Goal: Obtain resource: Download file/media

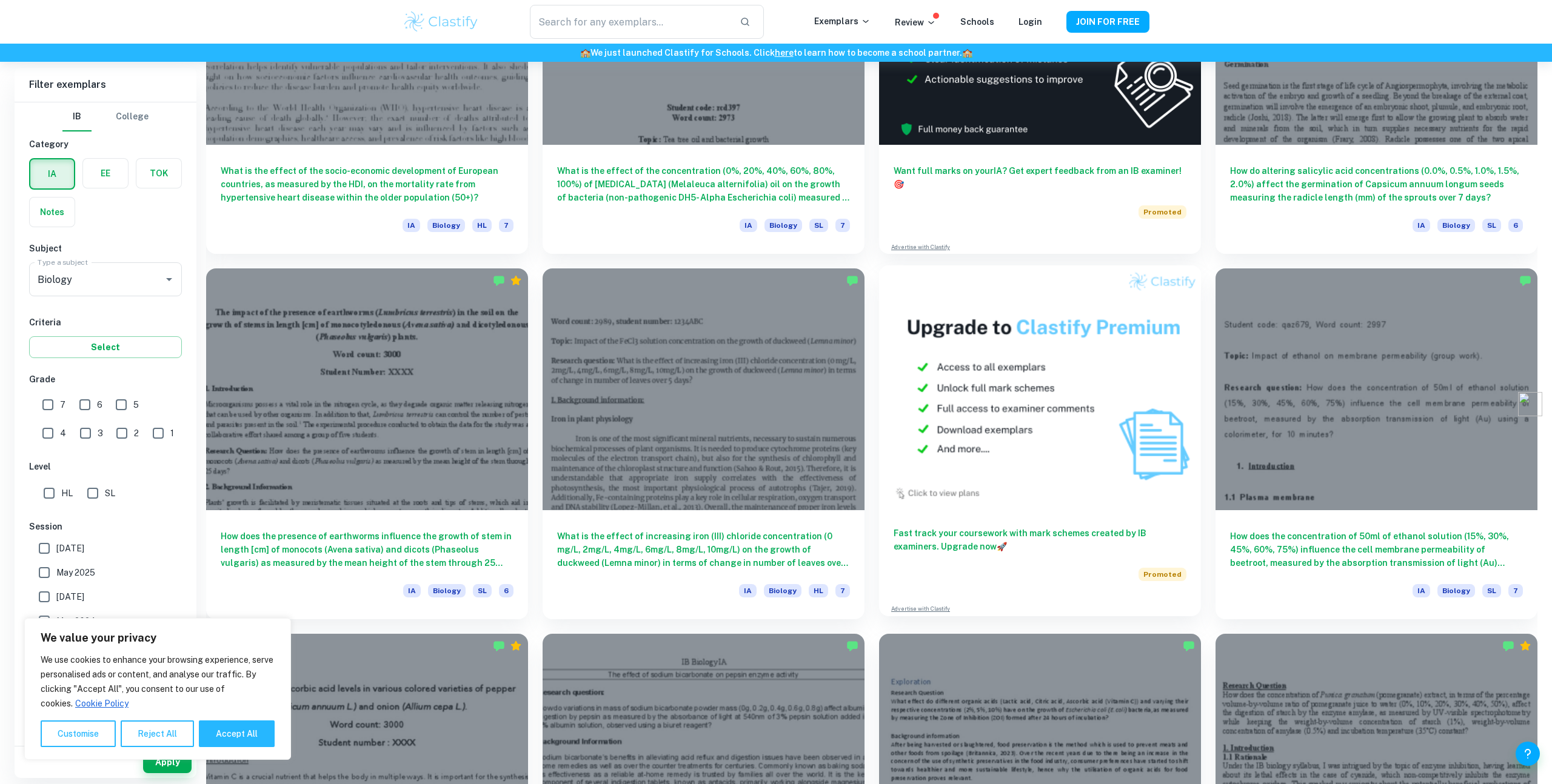
scroll to position [452, 0]
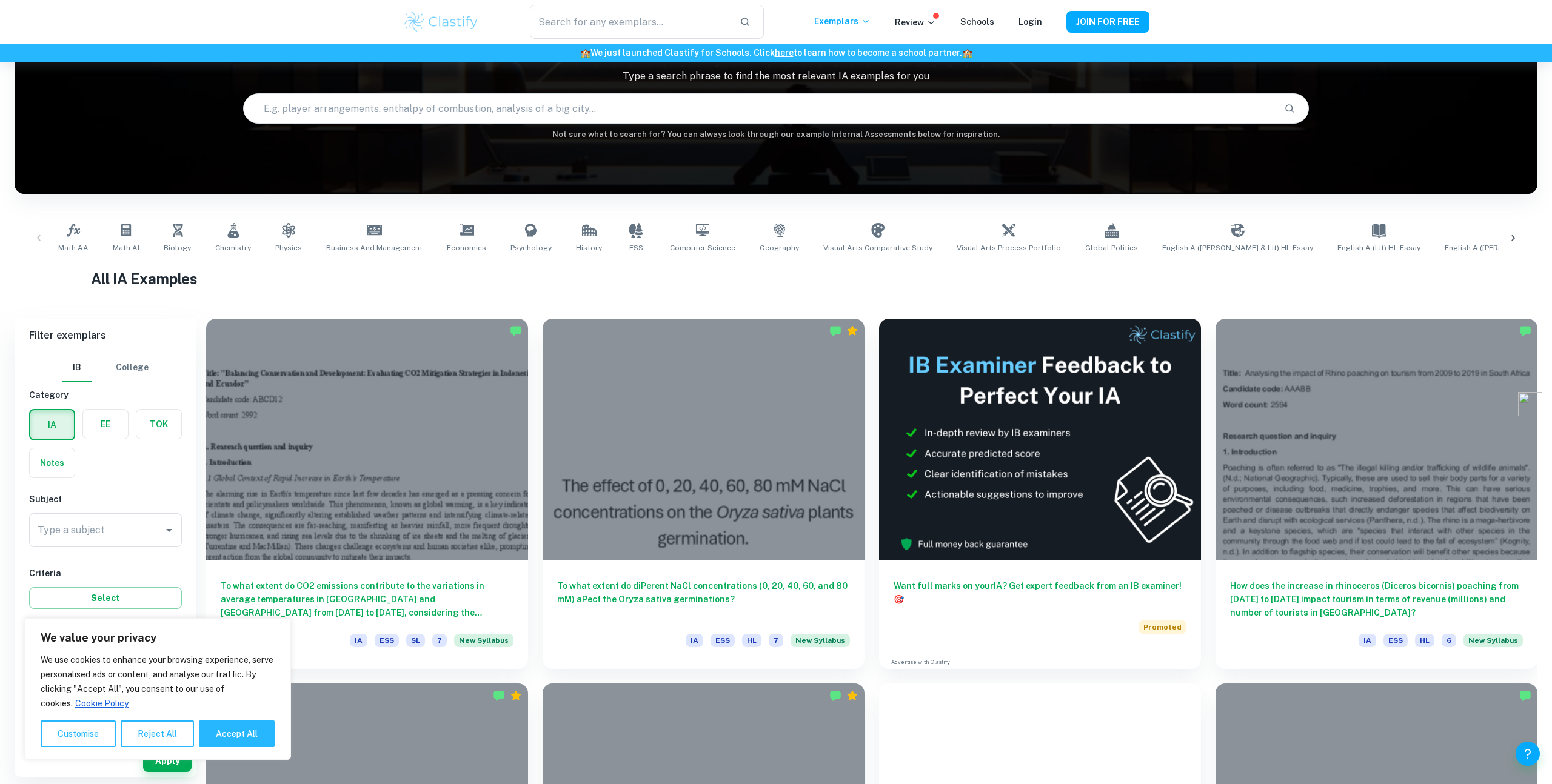
scroll to position [88, 0]
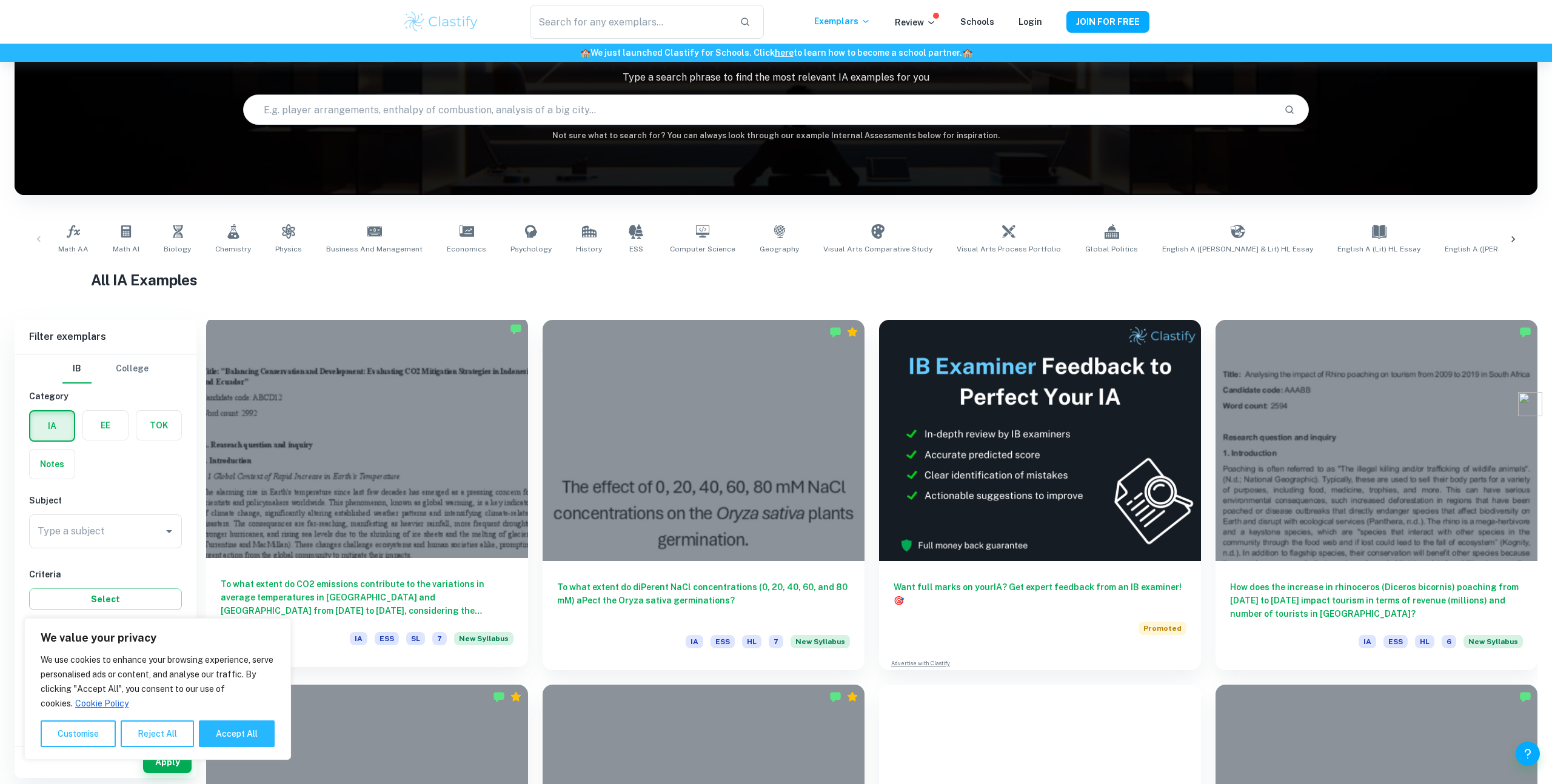
click at [289, 590] on h6 "To what extent do CO2 emissions contribute to the variations in average tempera…" at bounding box center [367, 598] width 293 height 40
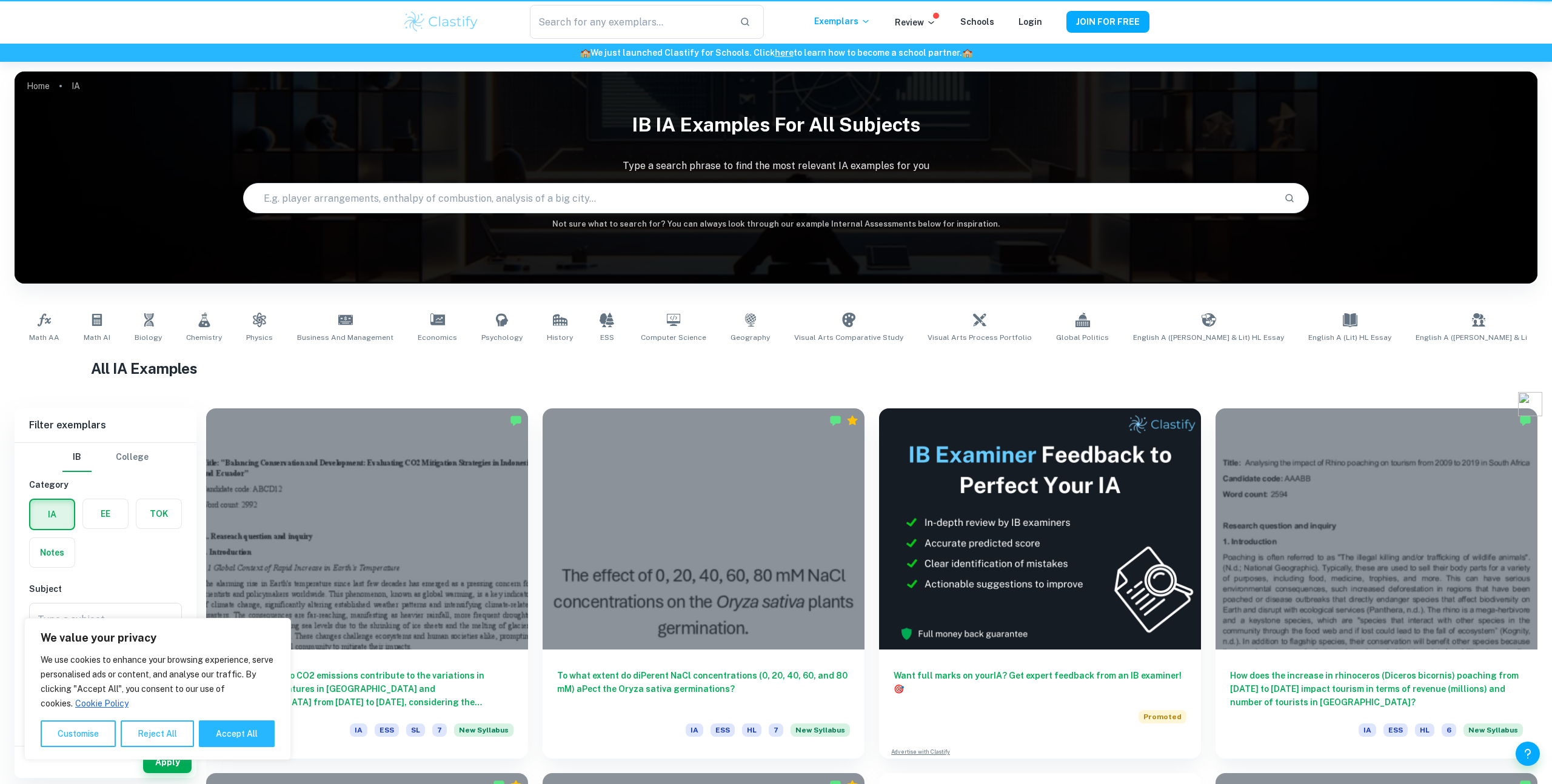
scroll to position [88, 0]
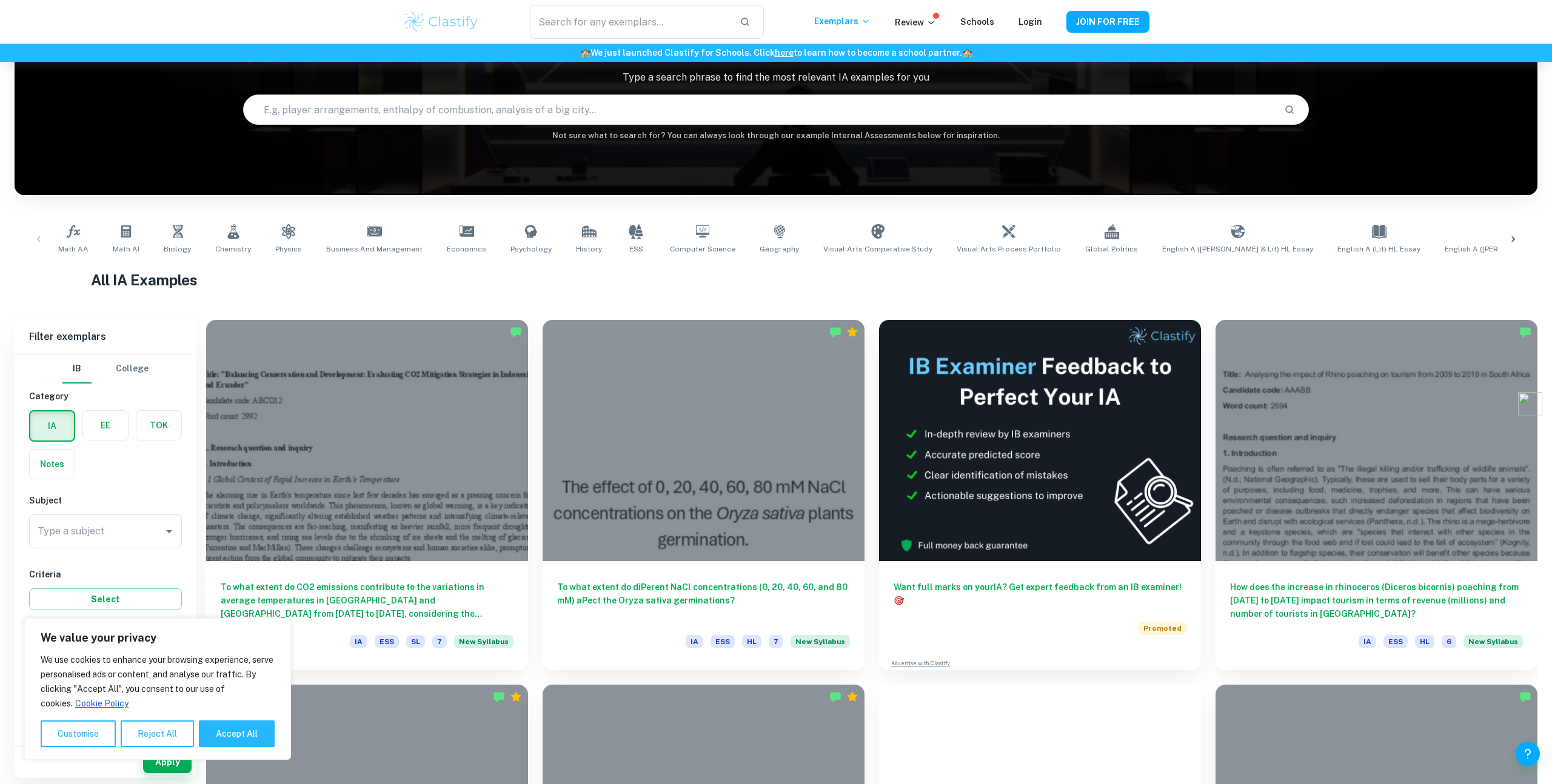
click at [91, 425] on label "button" at bounding box center [106, 425] width 45 height 29
click at [0, 0] on input "radio" at bounding box center [0, 0] width 0 height 0
click at [142, 428] on label "button" at bounding box center [159, 425] width 45 height 29
click at [0, 0] on input "radio" at bounding box center [0, 0] width 0 height 0
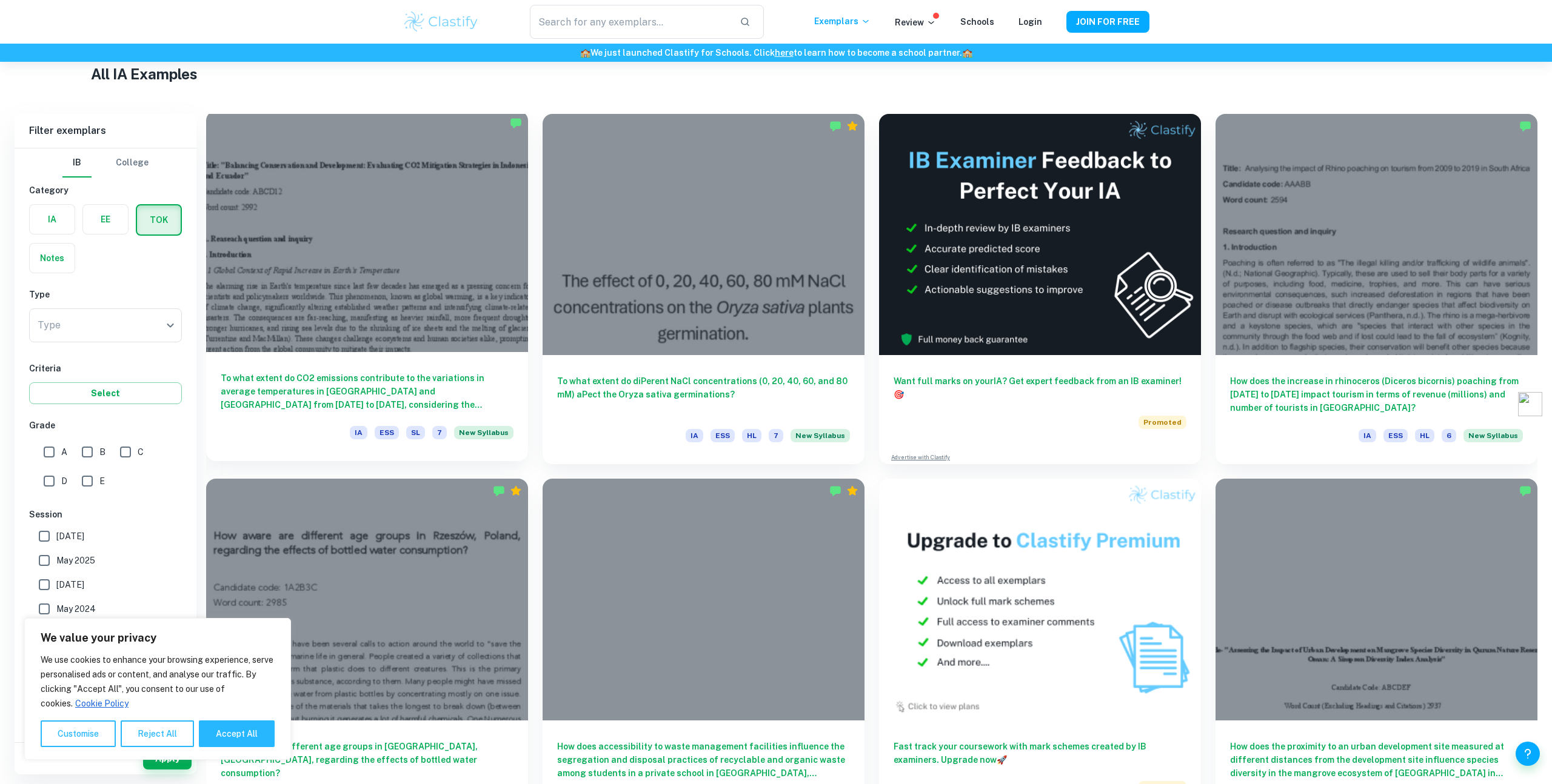
scroll to position [291, 0]
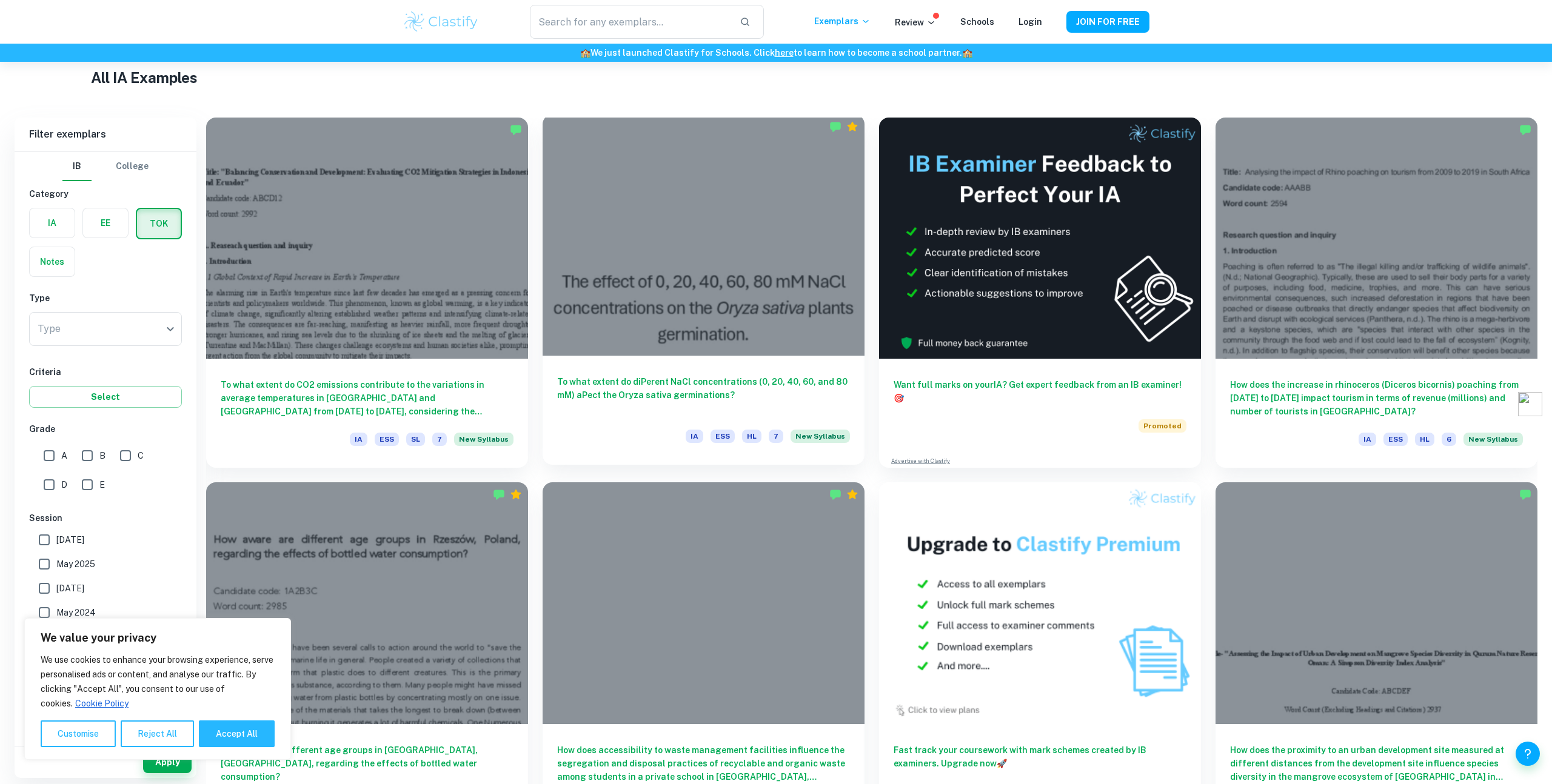
click at [654, 381] on h6 "To what extent do diPerent NaCl concentrations (0, 20, 40, 60, and 80 mM) aPect…" at bounding box center [703, 395] width 293 height 40
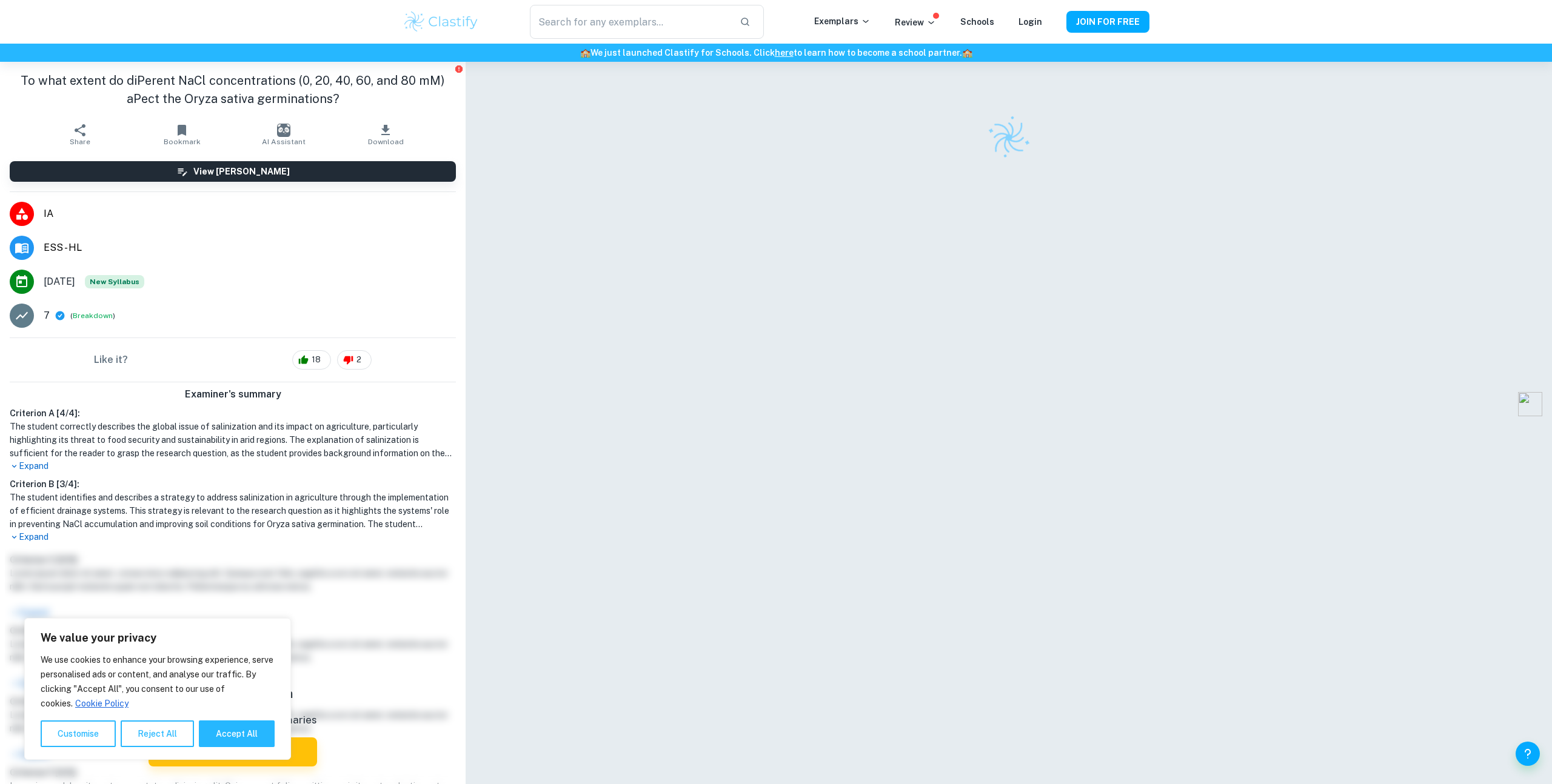
click at [50, 216] on span "IA" at bounding box center [249, 214] width 412 height 15
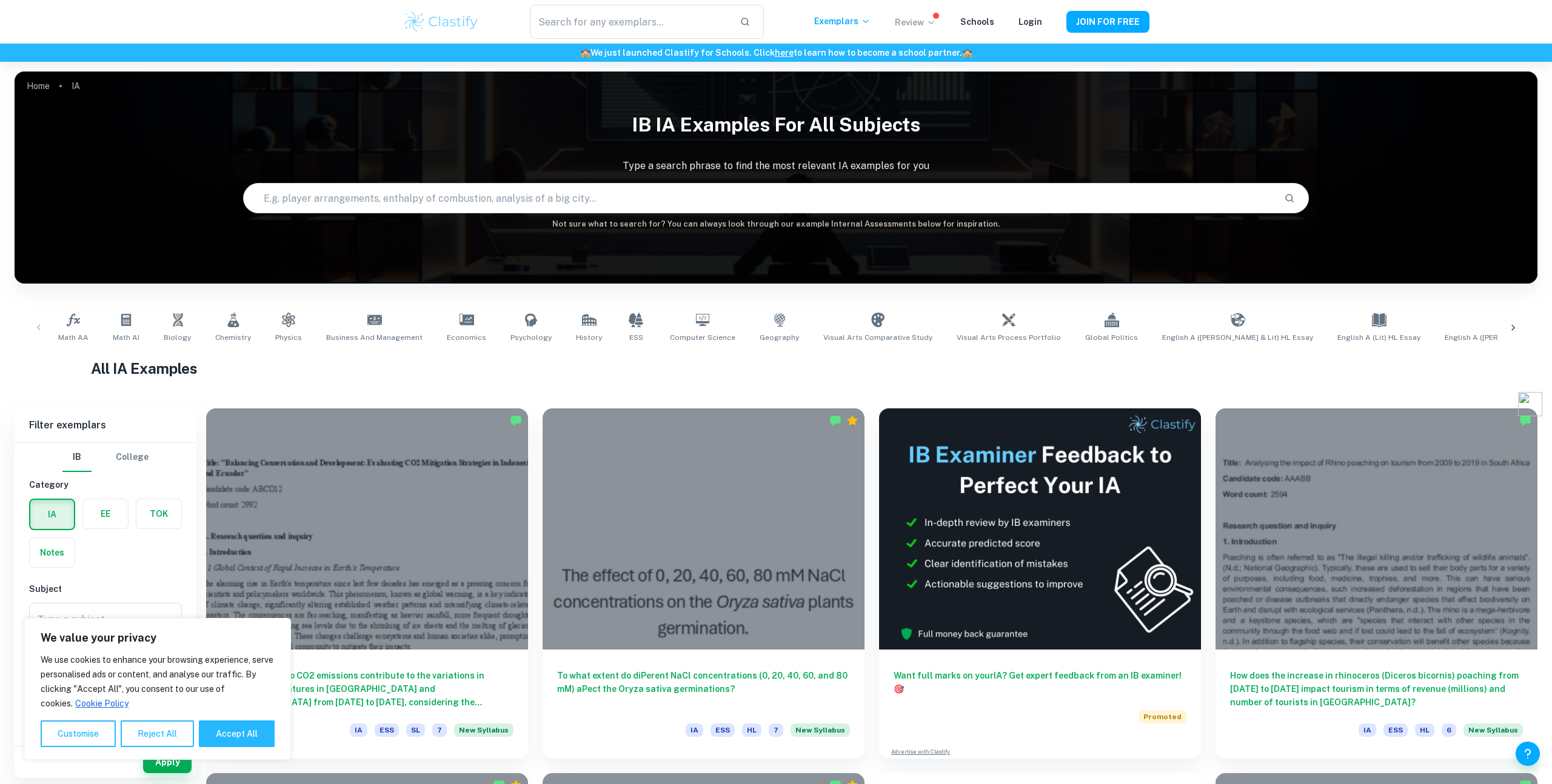
click at [926, 24] on p "Review" at bounding box center [915, 23] width 41 height 13
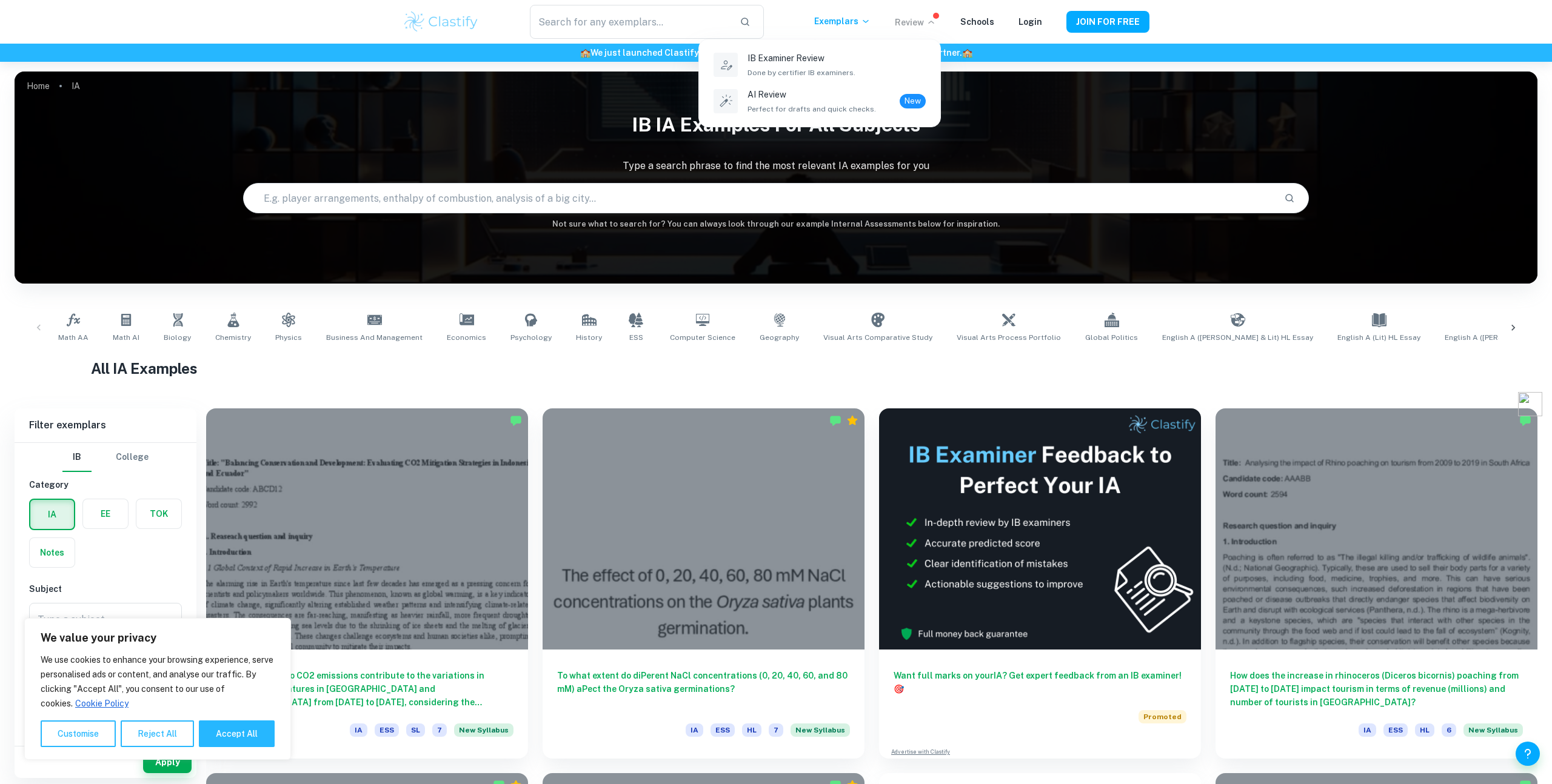
click at [926, 23] on div at bounding box center [776, 392] width 1552 height 784
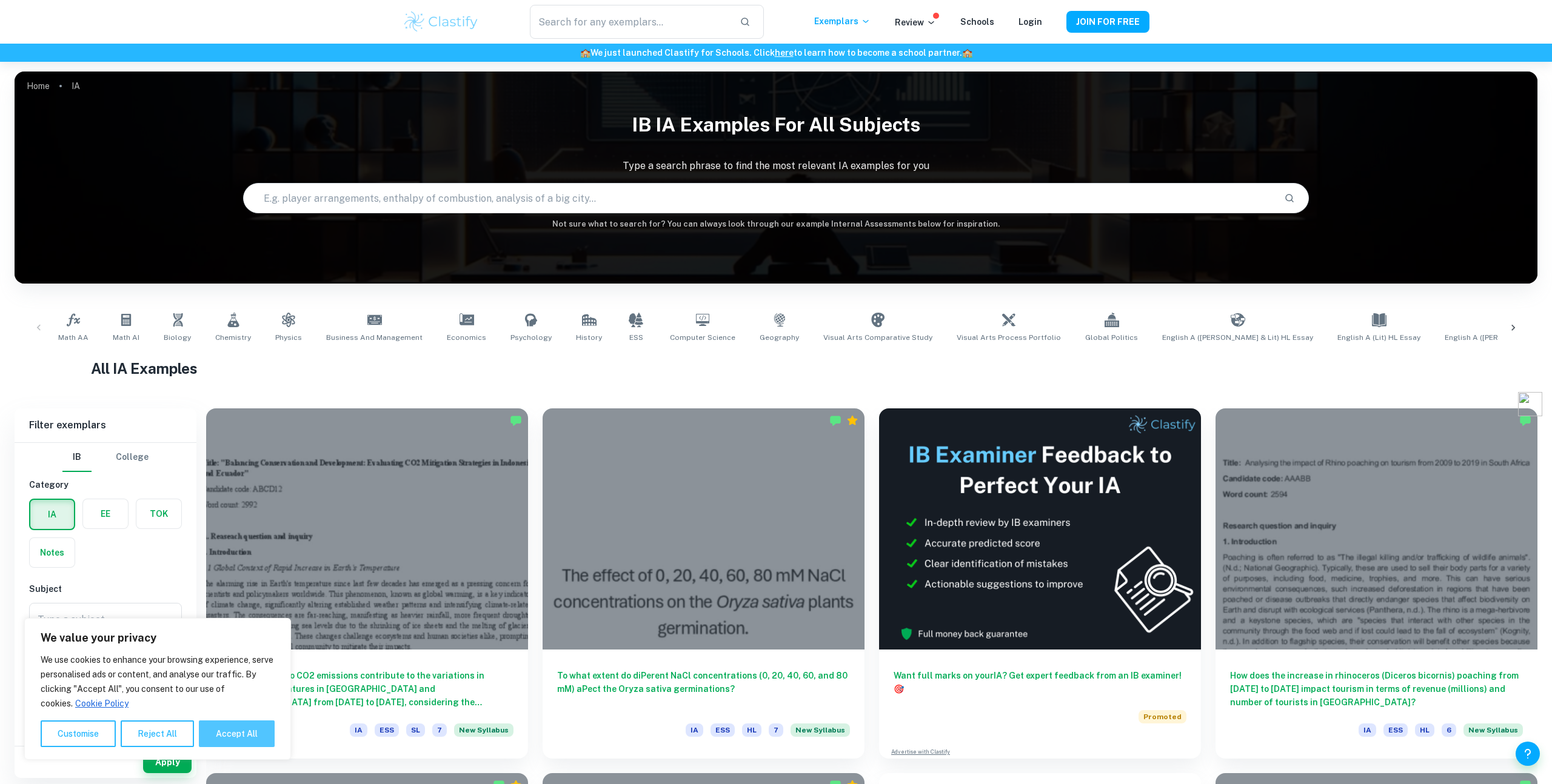
click at [244, 741] on button "Accept All" at bounding box center [237, 734] width 76 height 27
checkbox input "true"
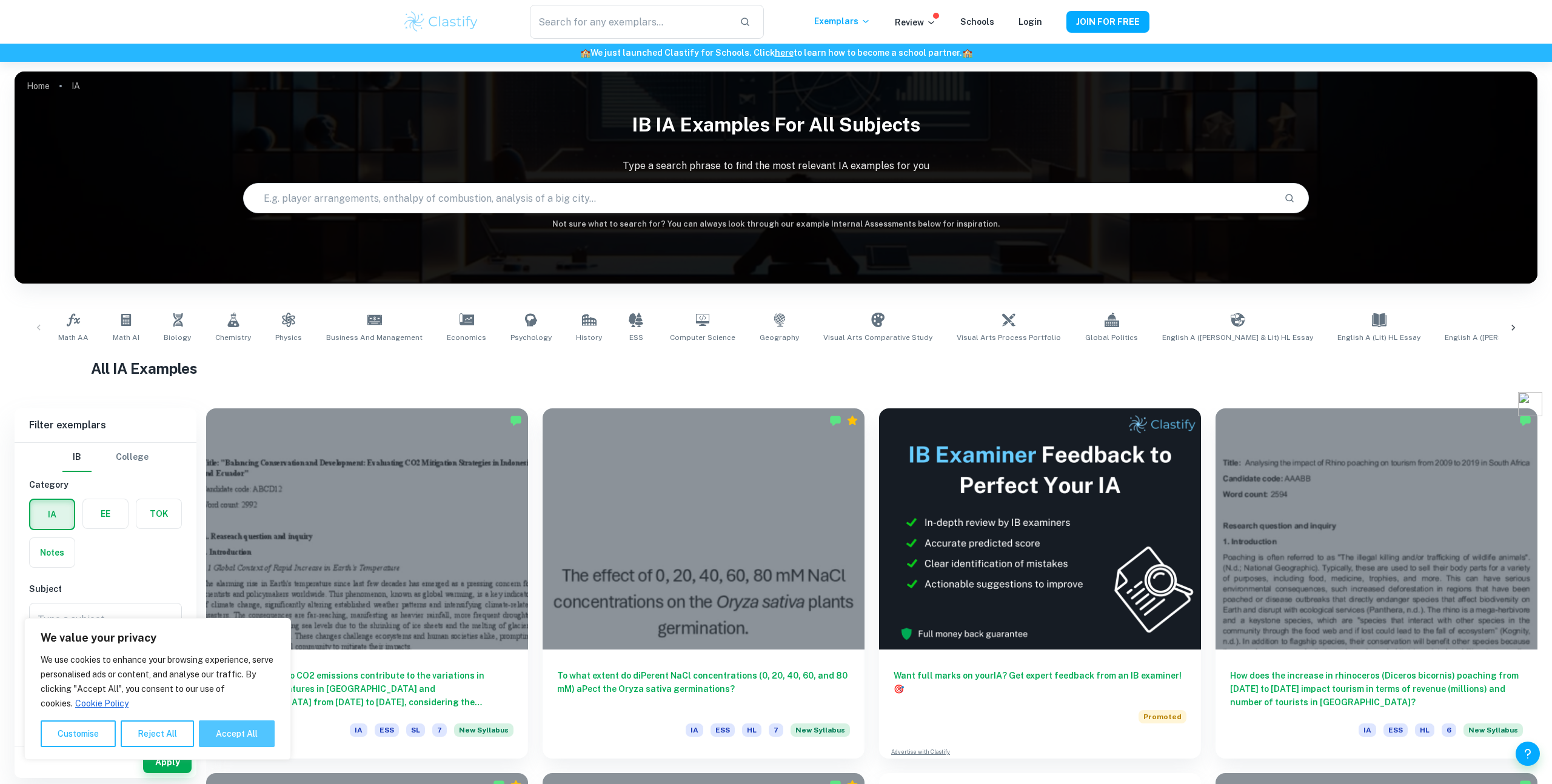
checkbox input "true"
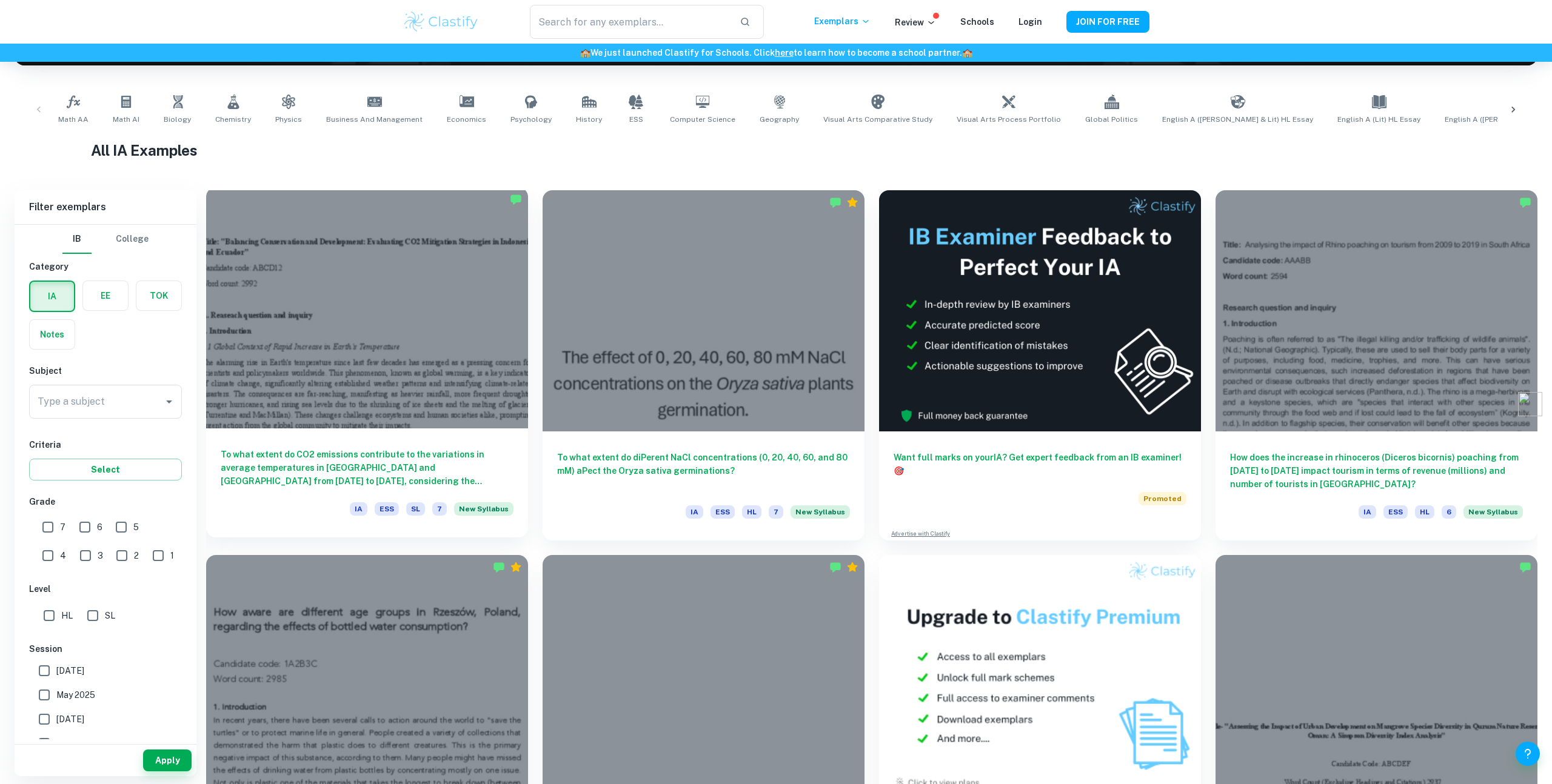
scroll to position [214, 0]
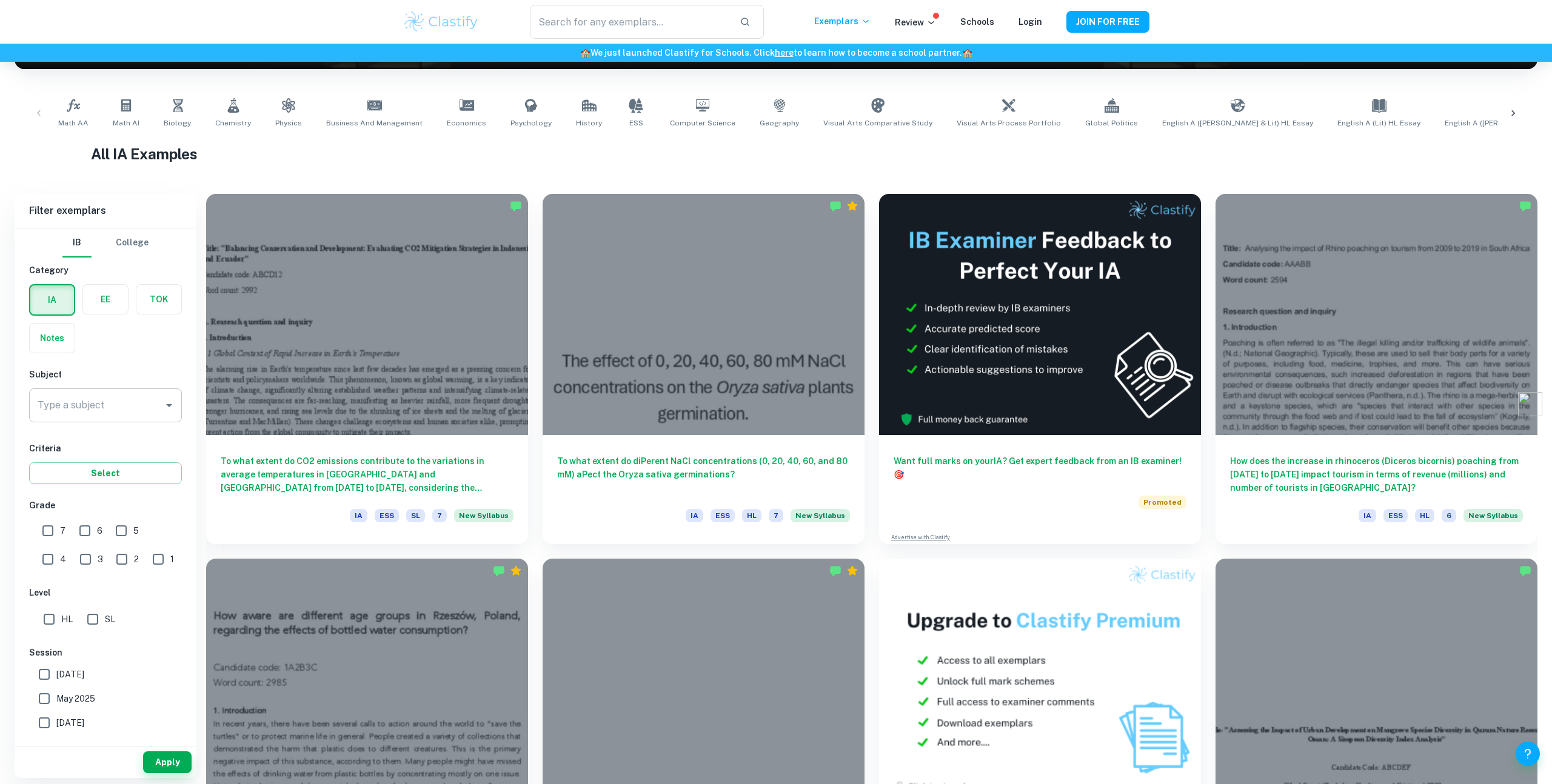
click at [123, 411] on input "Type a subject" at bounding box center [96, 405] width 123 height 23
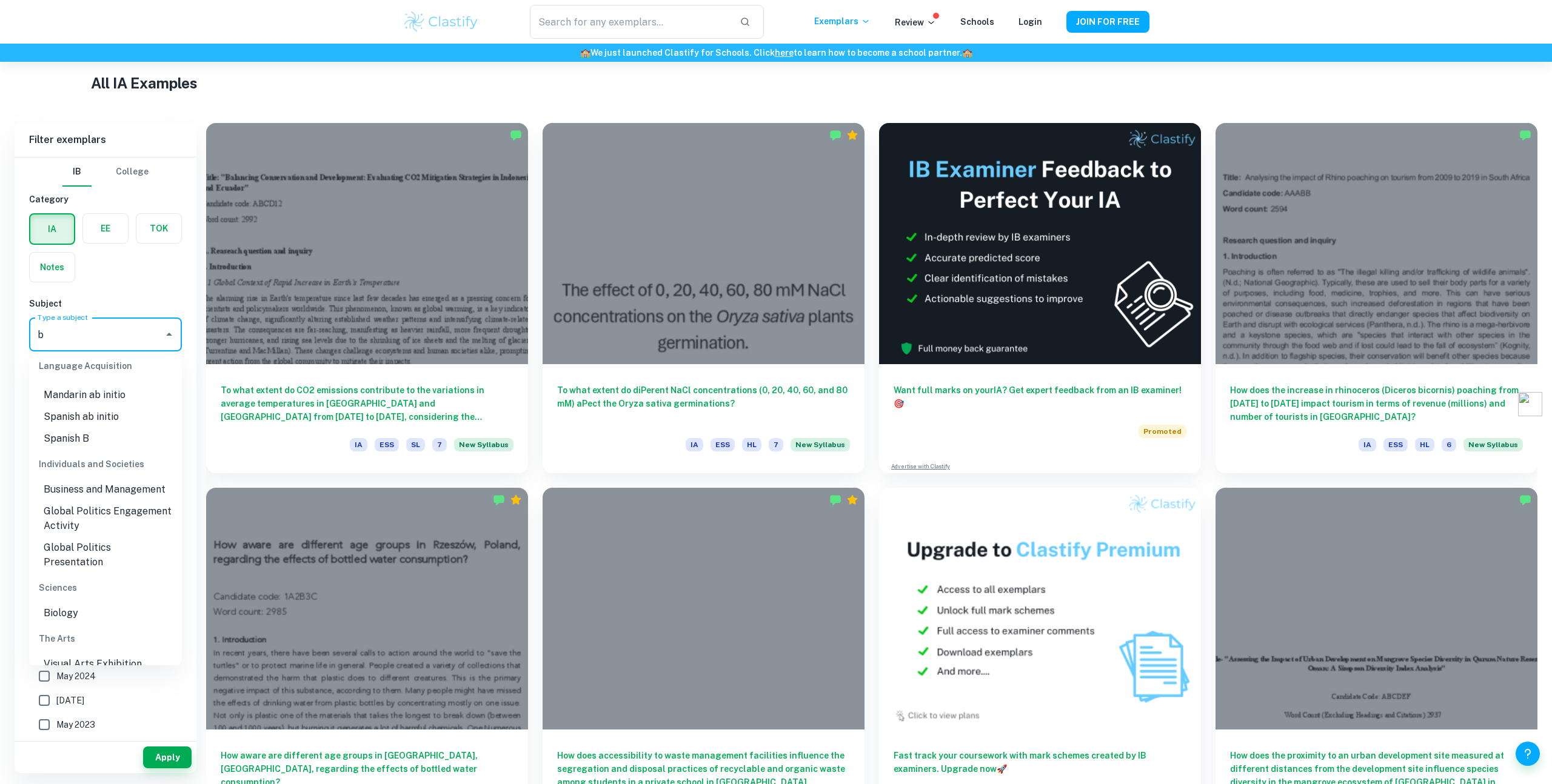
scroll to position [286, 0]
click at [66, 602] on li "Biology" at bounding box center [106, 612] width 153 height 22
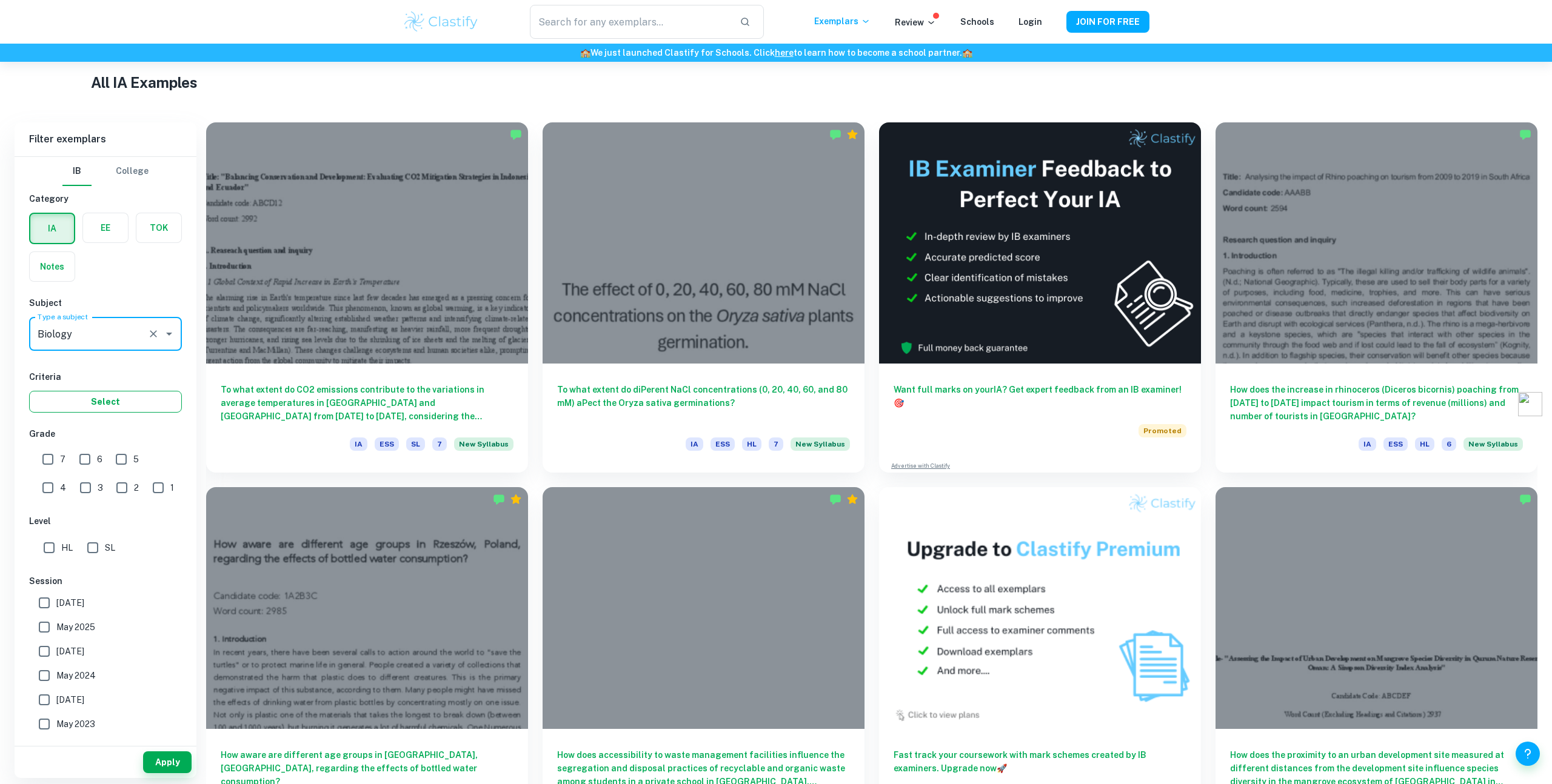
type input "Biology"
click at [88, 398] on button "Select" at bounding box center [106, 401] width 153 height 22
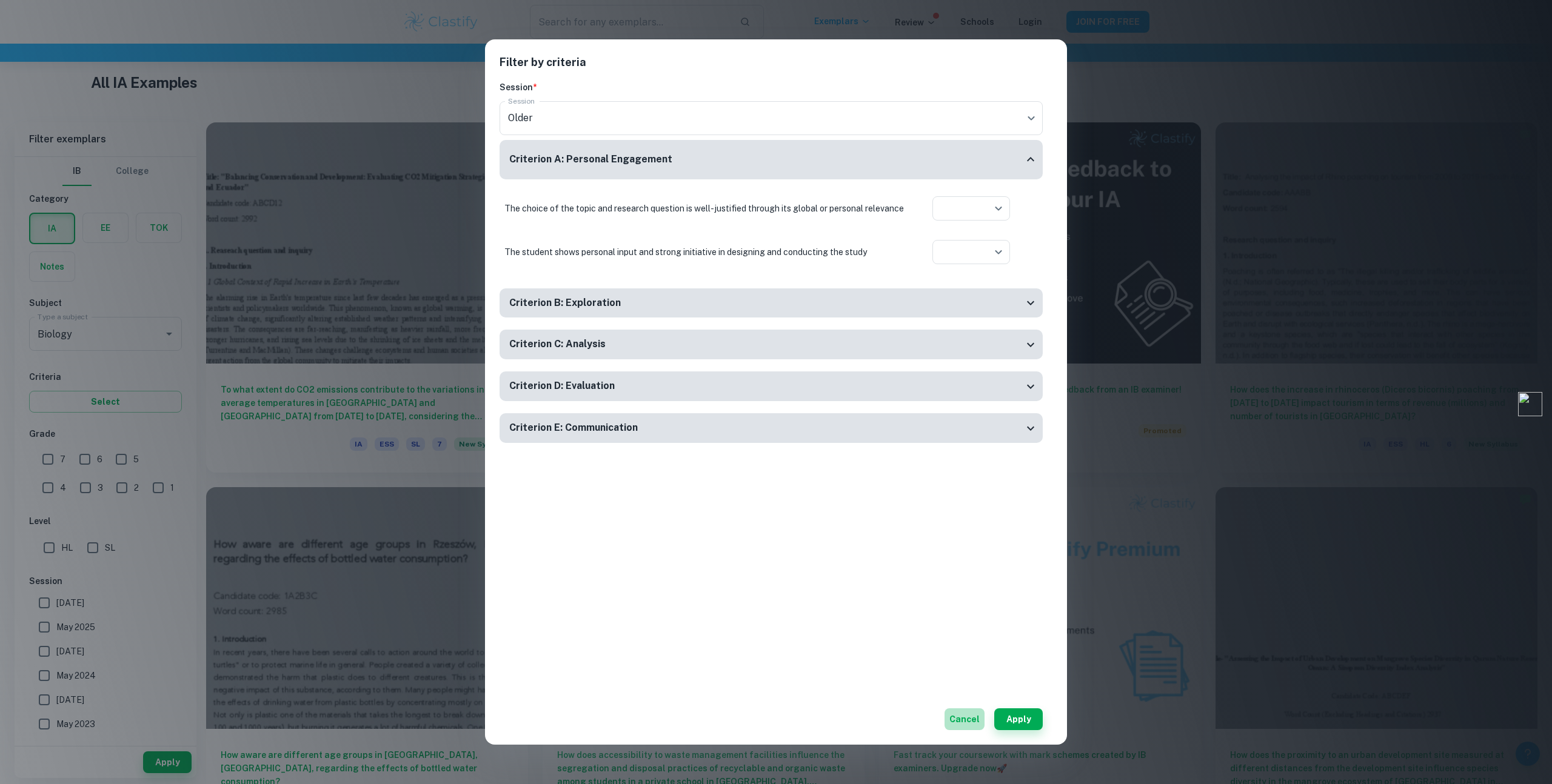
click at [963, 724] on button "Cancel" at bounding box center [964, 719] width 40 height 22
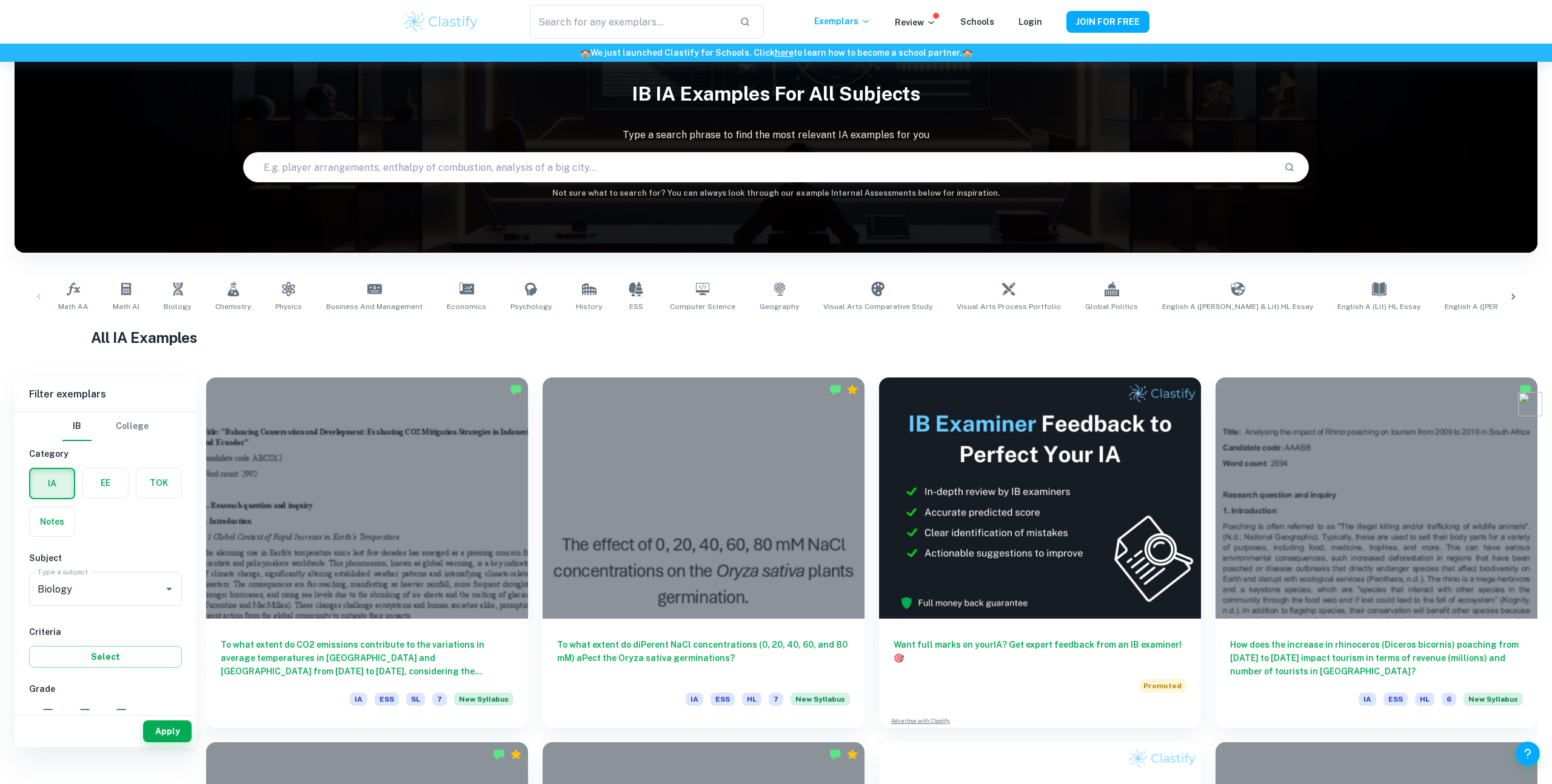
scroll to position [0, 0]
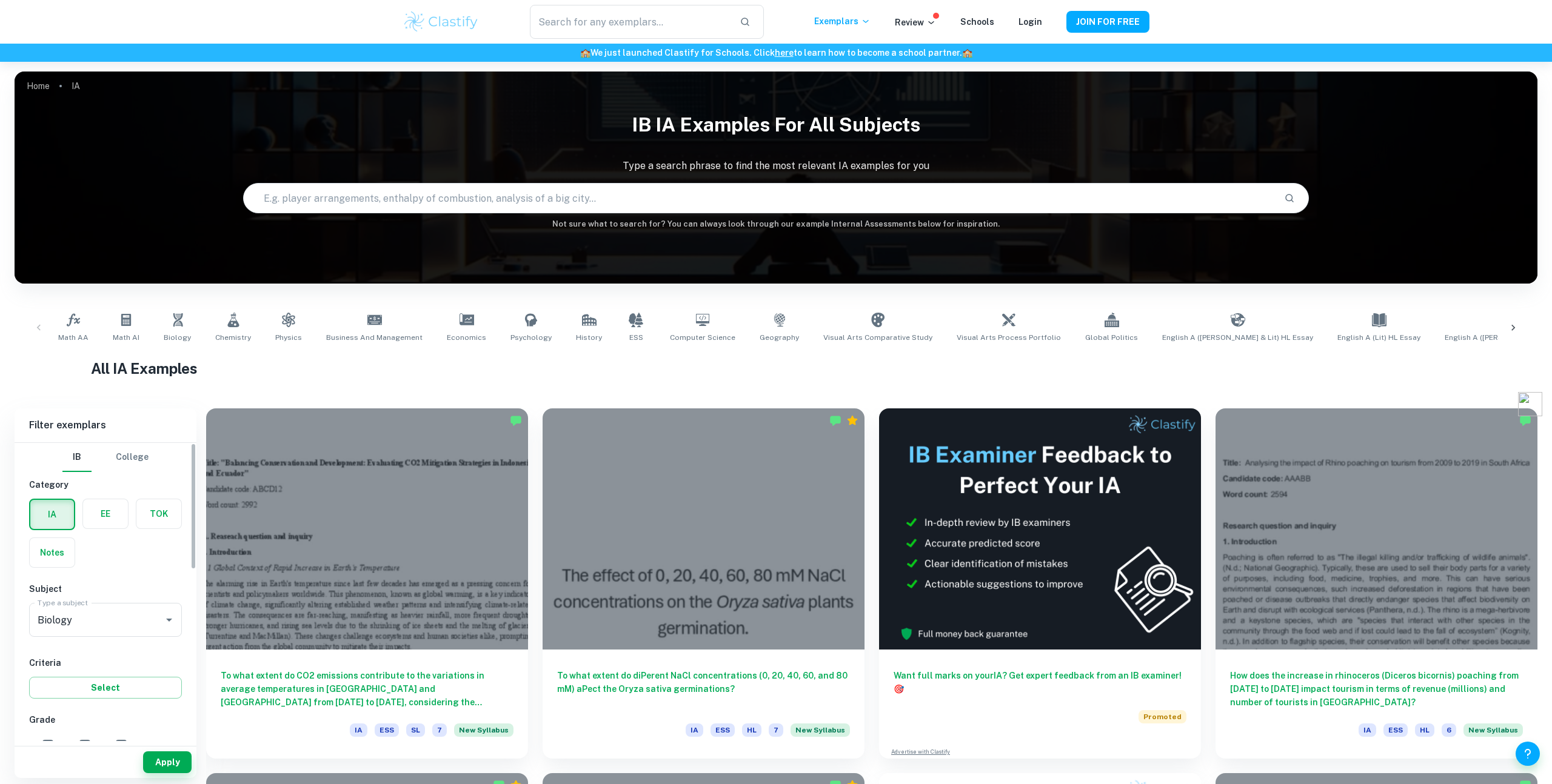
click at [158, 515] on label "button" at bounding box center [159, 514] width 45 height 29
click at [0, 0] on input "radio" at bounding box center [0, 0] width 0 height 0
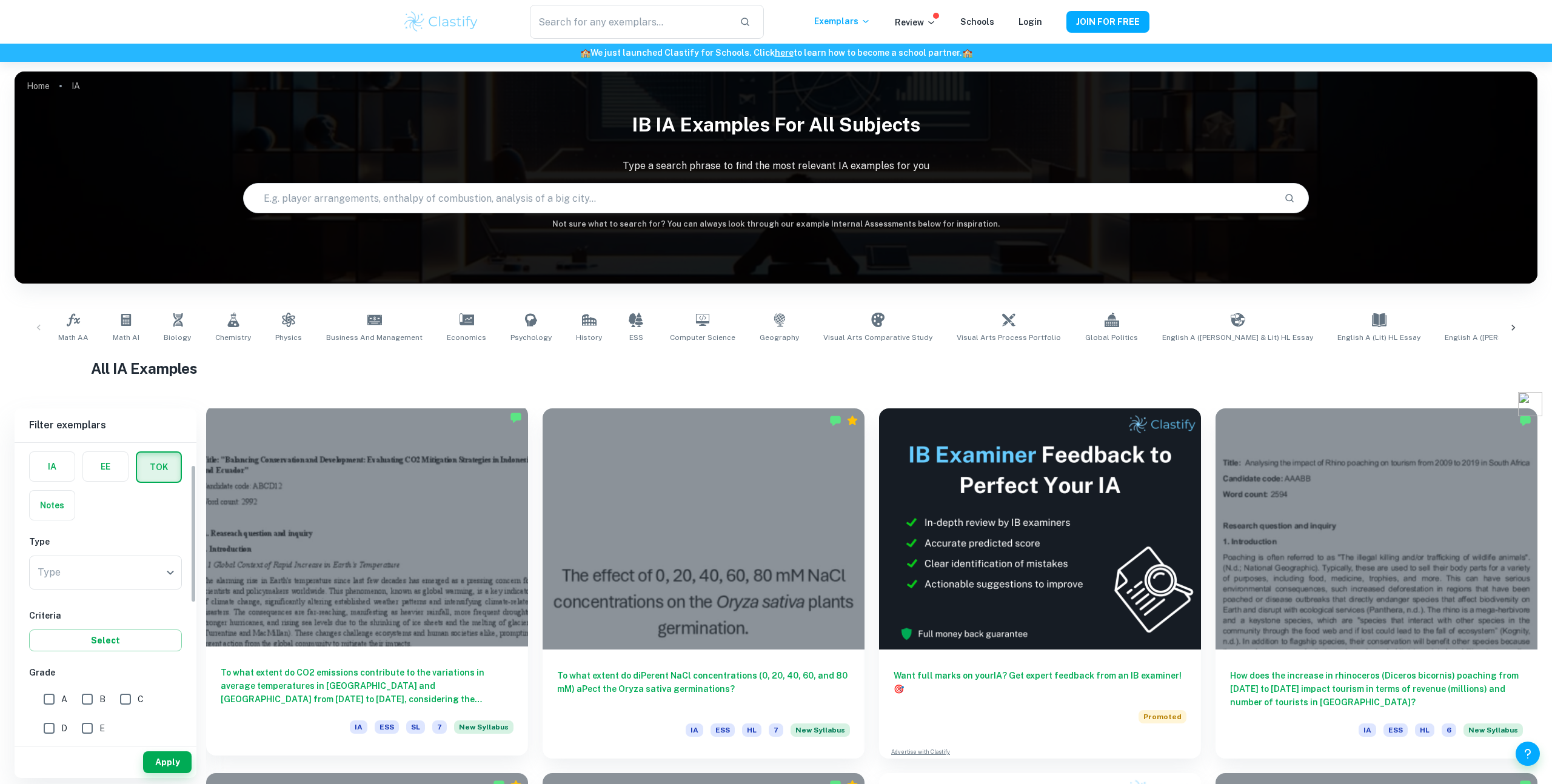
click at [359, 641] on div at bounding box center [367, 526] width 322 height 241
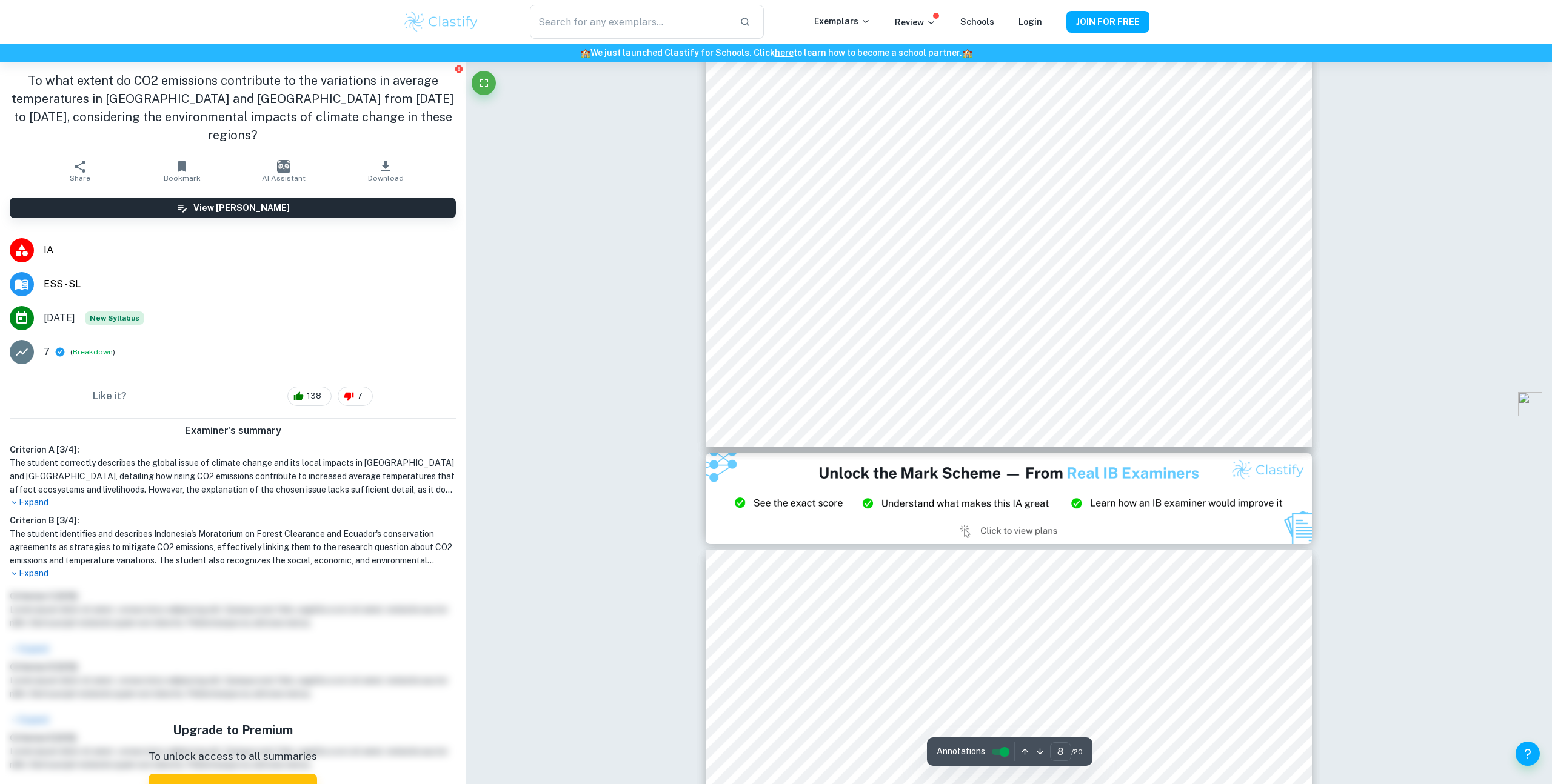
type input "9"
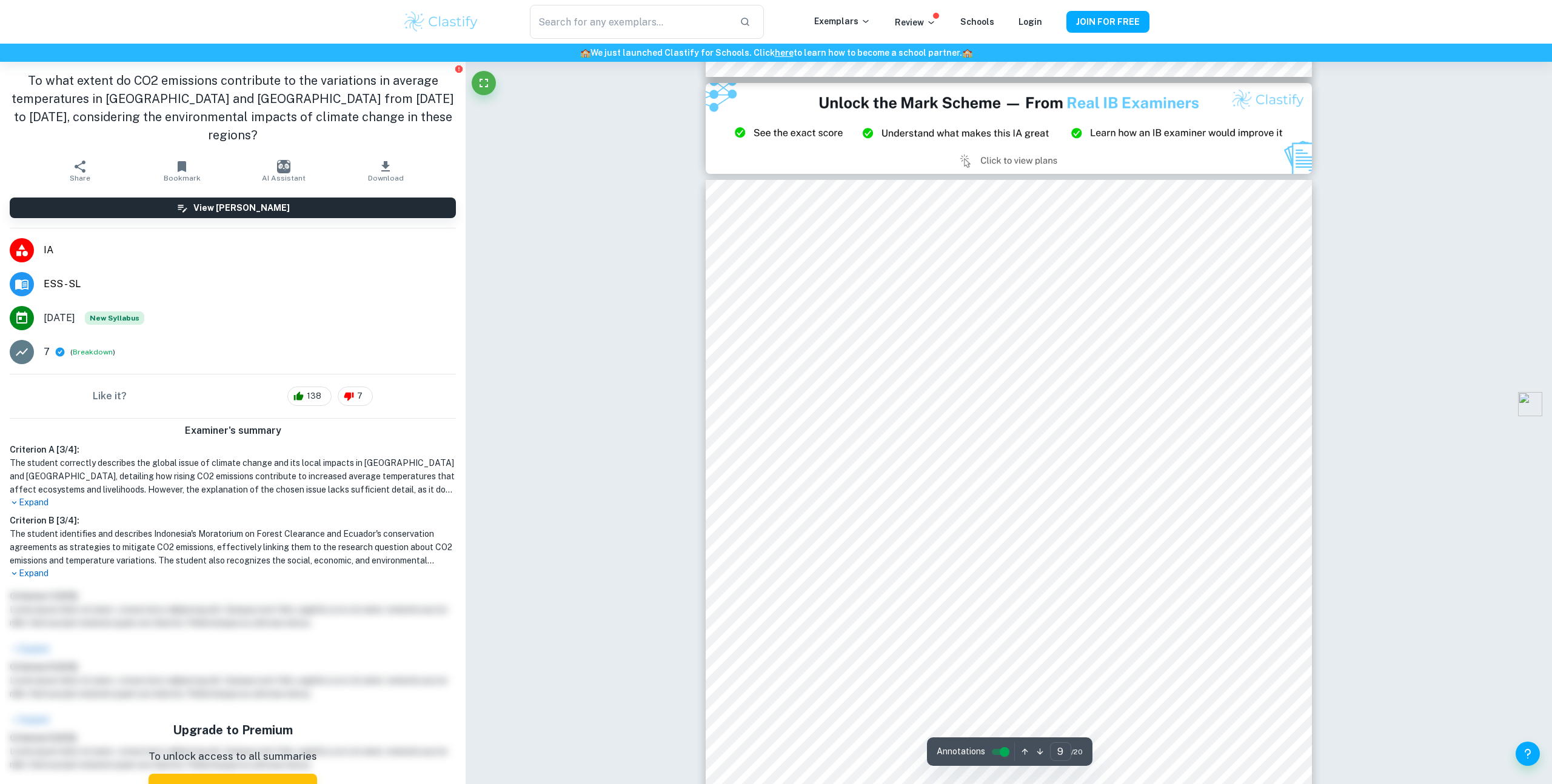
scroll to position [6505, 0]
click at [374, 174] on span "Download" at bounding box center [386, 178] width 36 height 9
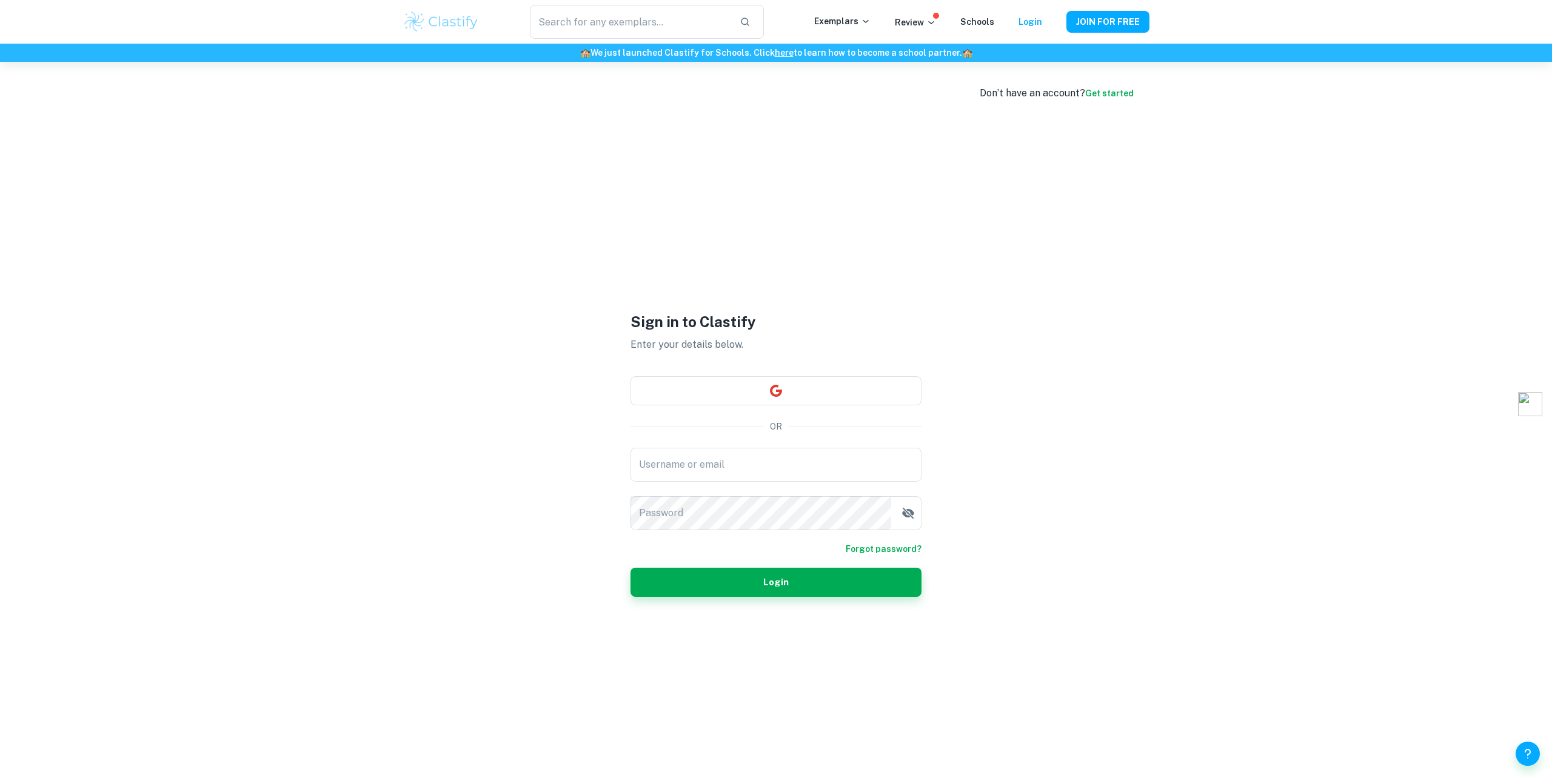
scroll to position [62, 0]
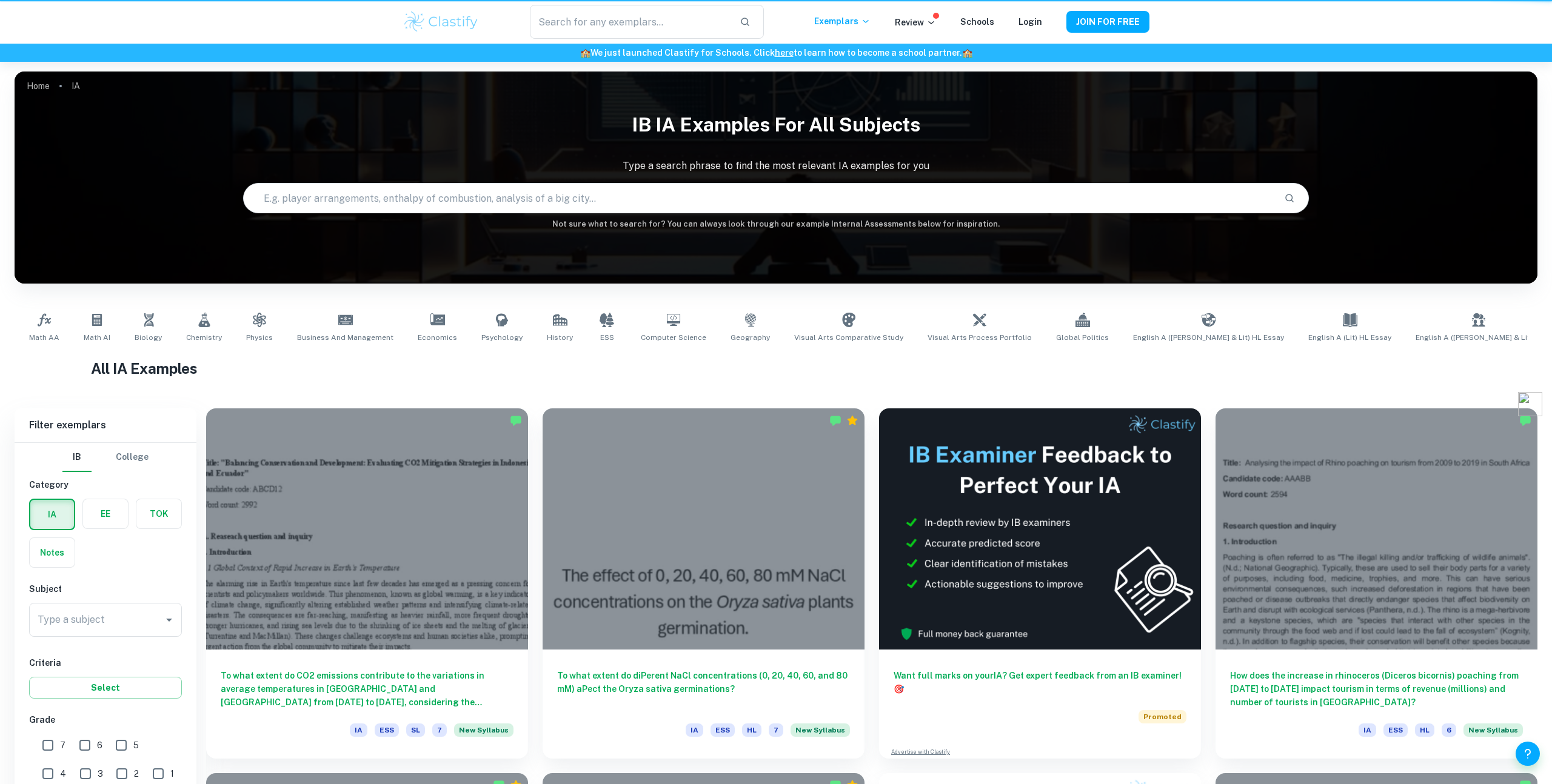
scroll to position [291, 0]
